Goal: Task Accomplishment & Management: Manage account settings

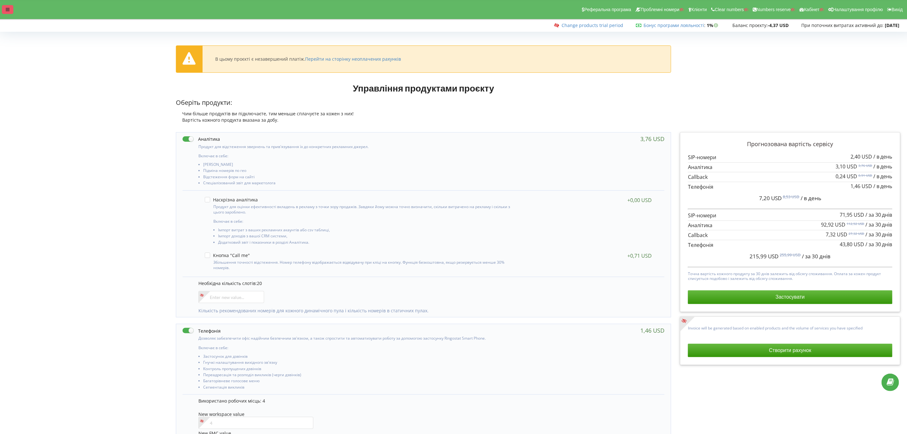
click at [6, 12] on div at bounding box center [7, 9] width 11 height 9
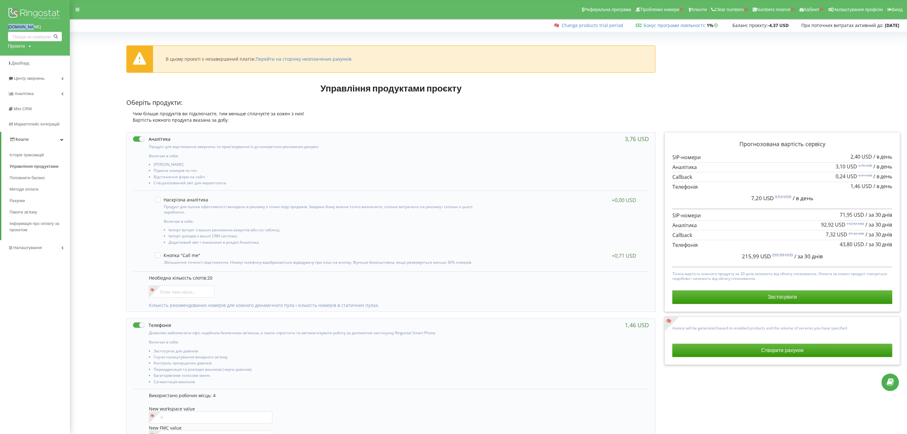
drag, startPoint x: 2, startPoint y: 25, endPoint x: 44, endPoint y: 26, distance: 42.3
click at [44, 26] on div "[DOMAIN_NAME] Проєкти Пошук" at bounding box center [35, 28] width 70 height 56
copy link "[DOMAIN_NAME]"
click at [469, 168] on li "[PERSON_NAME]" at bounding box center [324, 165] width 341 height 6
click at [26, 246] on span "Налаштування" at bounding box center [28, 247] width 30 height 5
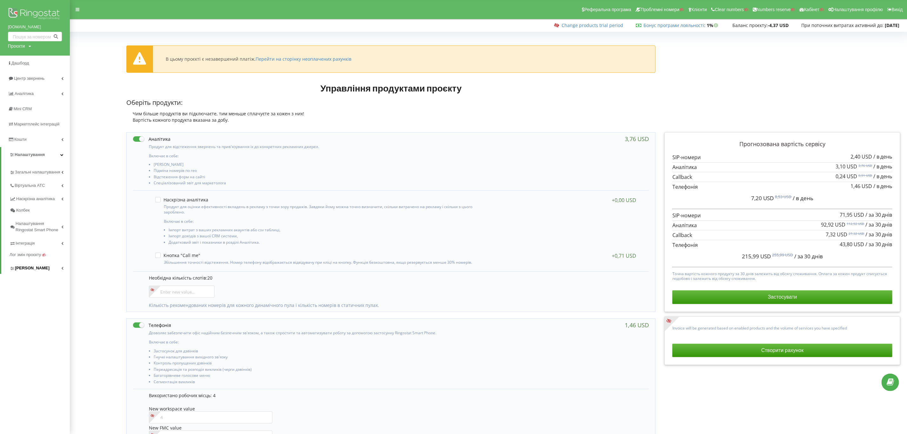
click at [38, 273] on link "[PERSON_NAME]" at bounding box center [40, 266] width 60 height 13
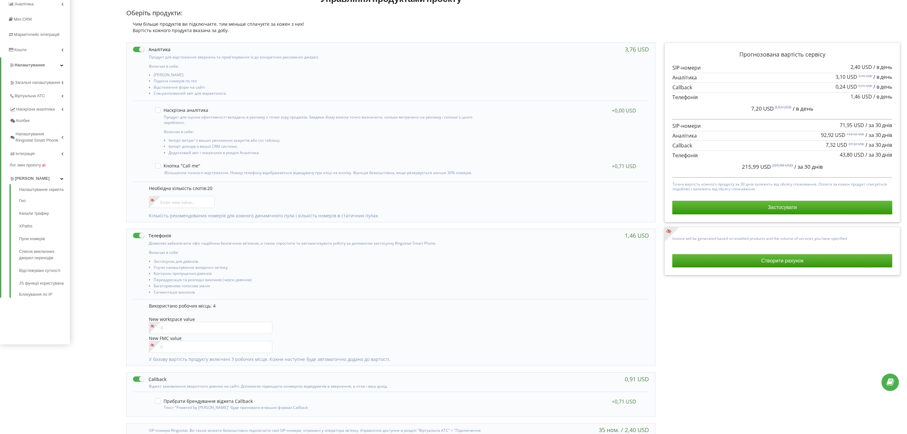
scroll to position [32, 0]
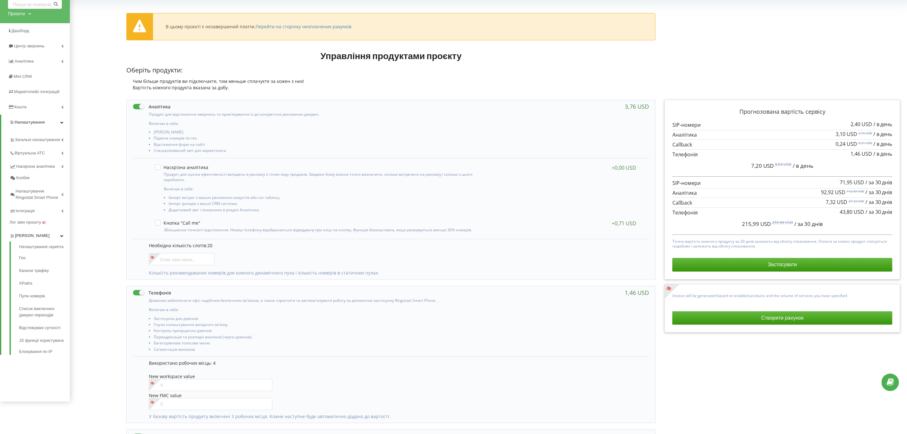
click at [140, 109] on label at bounding box center [151, 106] width 37 height 7
checkbox input "false"
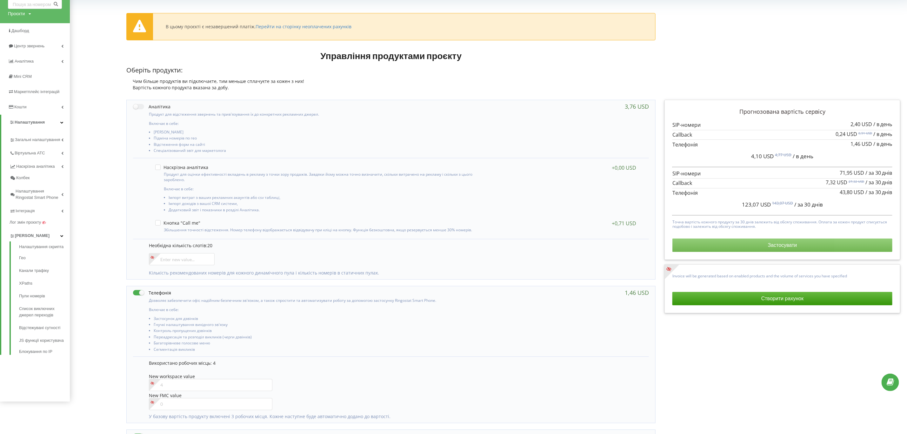
click at [798, 249] on button "Застосувати" at bounding box center [783, 245] width 220 height 13
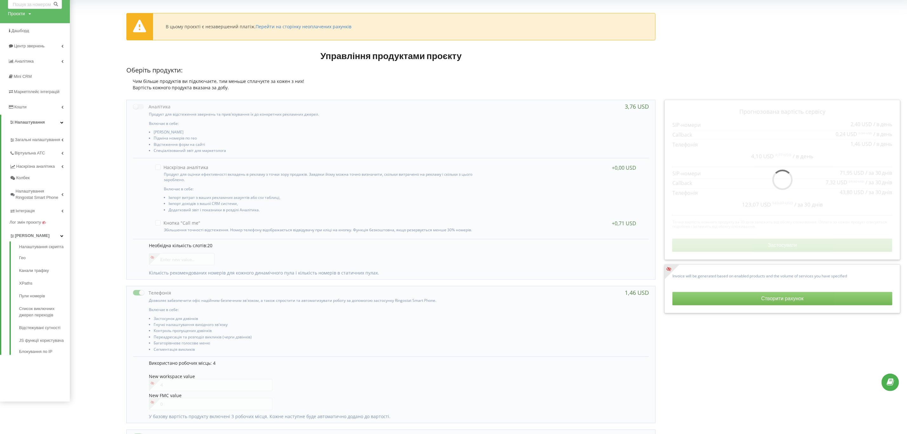
scroll to position [0, 0]
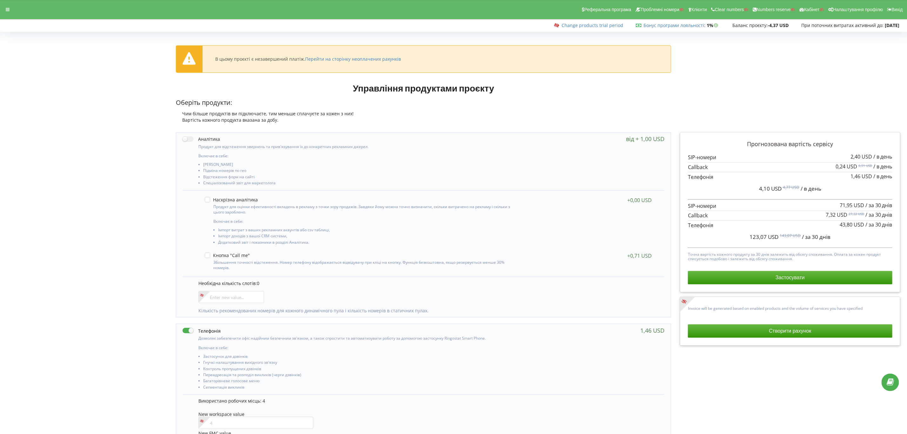
click at [320, 294] on div "Необхідна кількість слотів: 0 Кількість рекомендованих номерів для кожного дина…" at bounding box center [424, 297] width 482 height 40
click at [4, 8] on div at bounding box center [7, 9] width 11 height 9
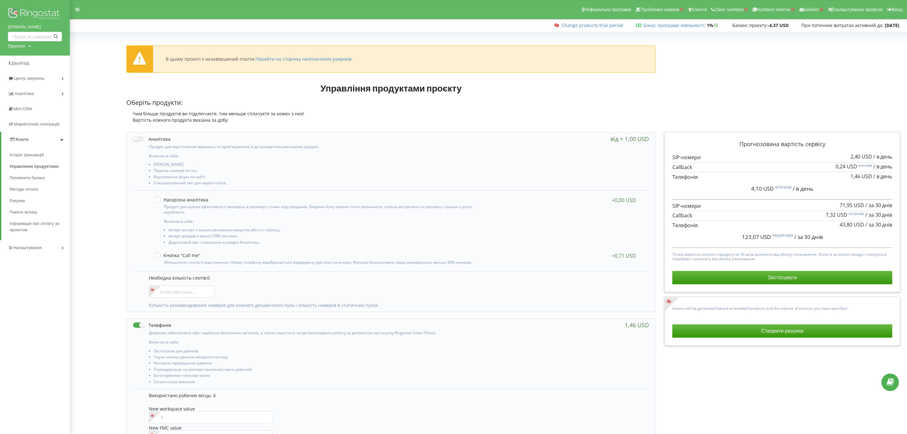
click at [16, 45] on div "Проєкти" at bounding box center [16, 46] width 17 height 6
click at [21, 59] on input "text" at bounding box center [28, 59] width 32 height 9
type input "l-a-b-a.ua"
click at [51, 56] on link "Пошук" at bounding box center [53, 59] width 18 height 9
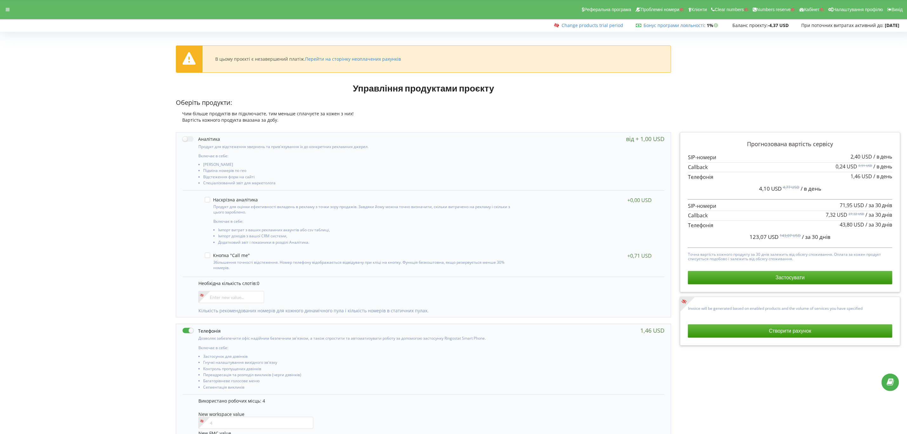
scroll to position [128, 0]
